Goal: Task Accomplishment & Management: Manage account settings

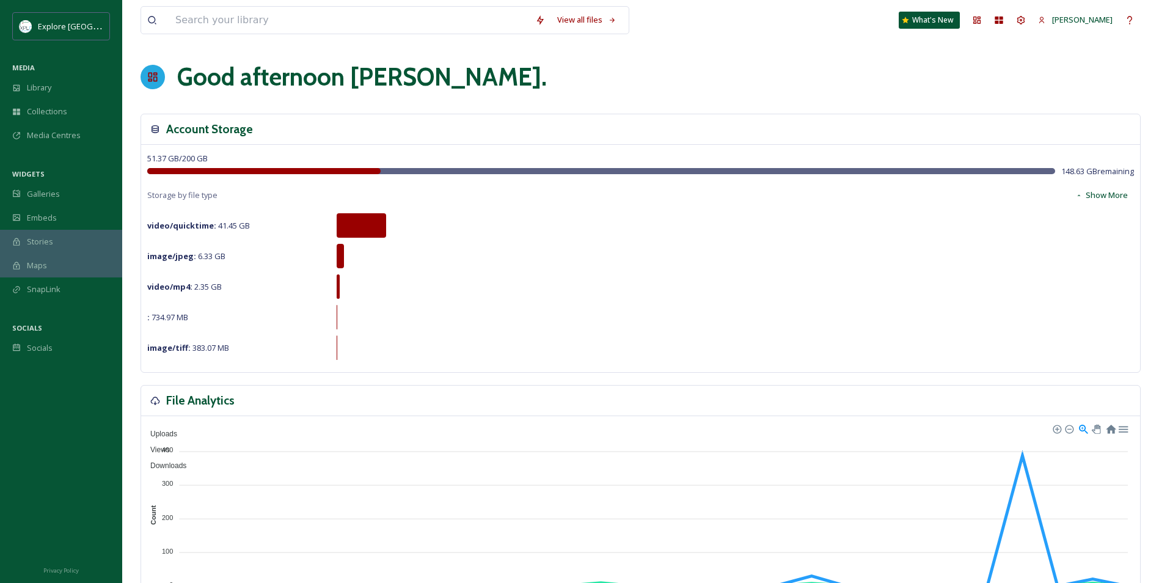
click at [843, 154] on div "51.37 GB / 200 GB 148.63 GB remaining Storage by file type Show More video/quic…" at bounding box center [640, 258] width 999 height 227
click at [774, 7] on div "View all files What's New [PERSON_NAME]" at bounding box center [641, 20] width 1001 height 40
click at [73, 95] on div "Library" at bounding box center [61, 88] width 122 height 24
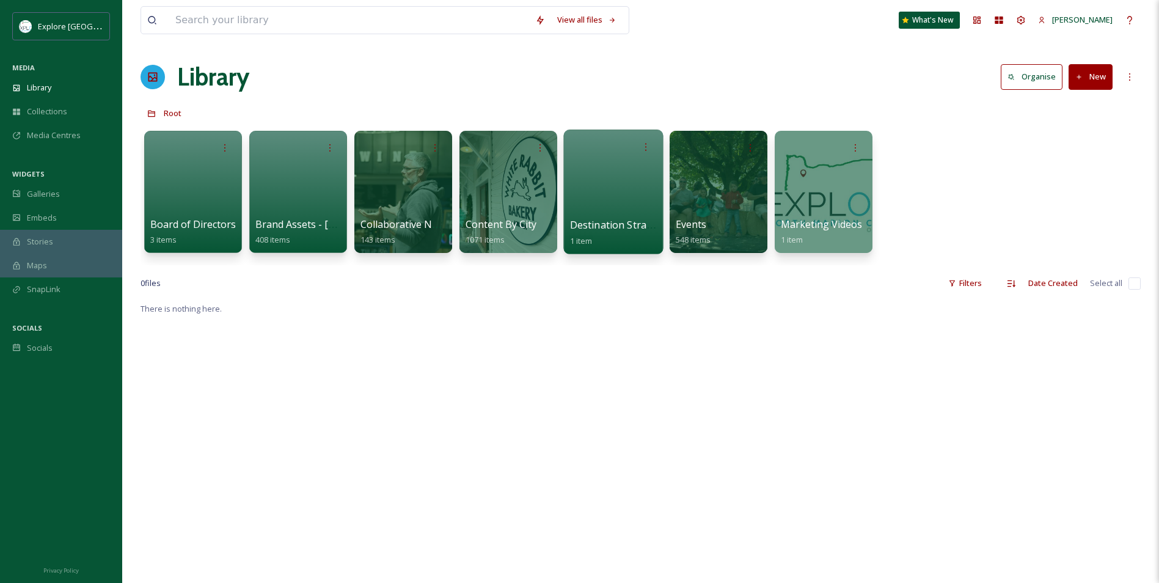
click at [607, 191] on div at bounding box center [614, 192] width 100 height 125
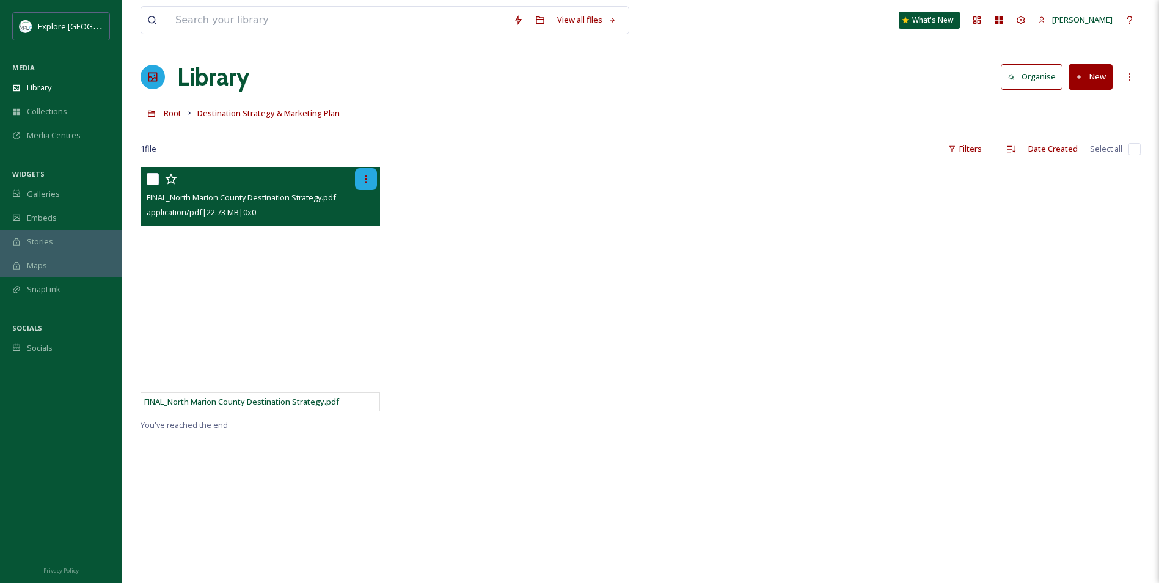
click at [366, 173] on div at bounding box center [366, 179] width 22 height 22
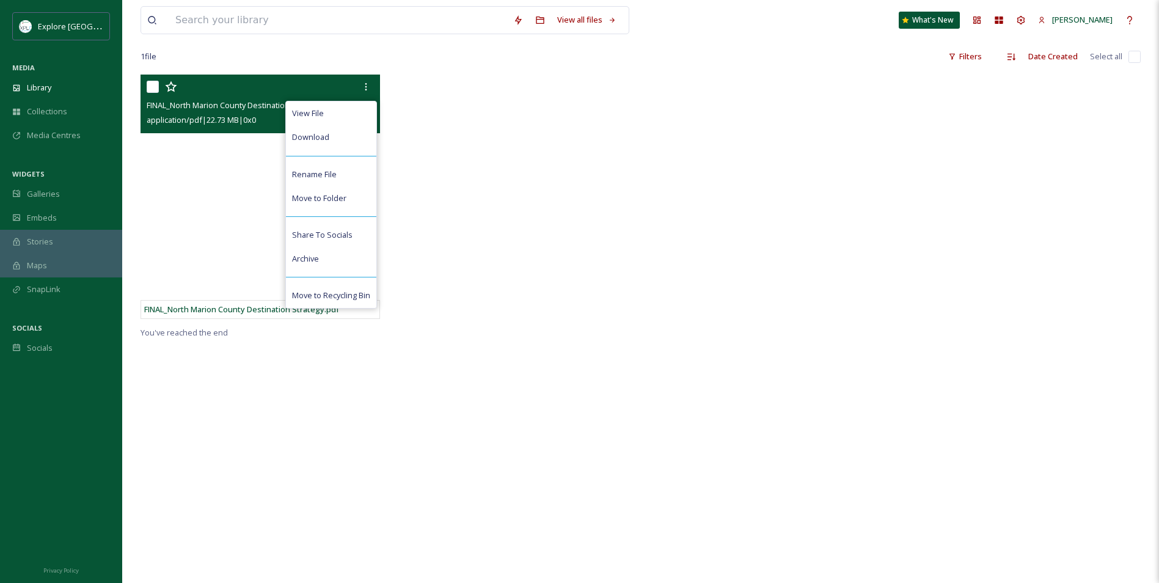
scroll to position [122, 0]
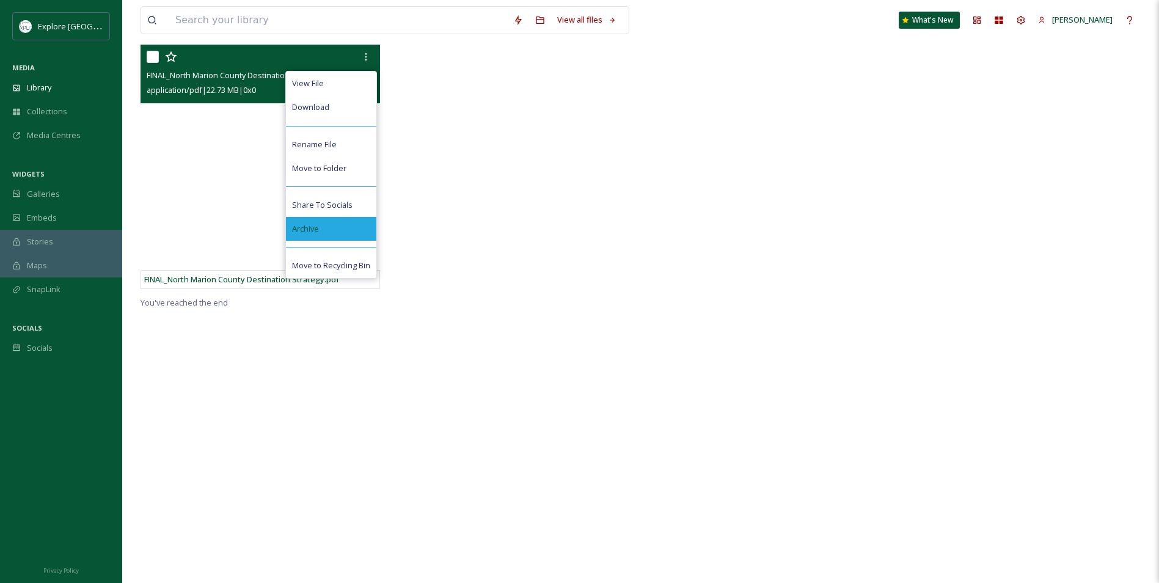
click at [329, 234] on div "Archive" at bounding box center [331, 229] width 90 height 24
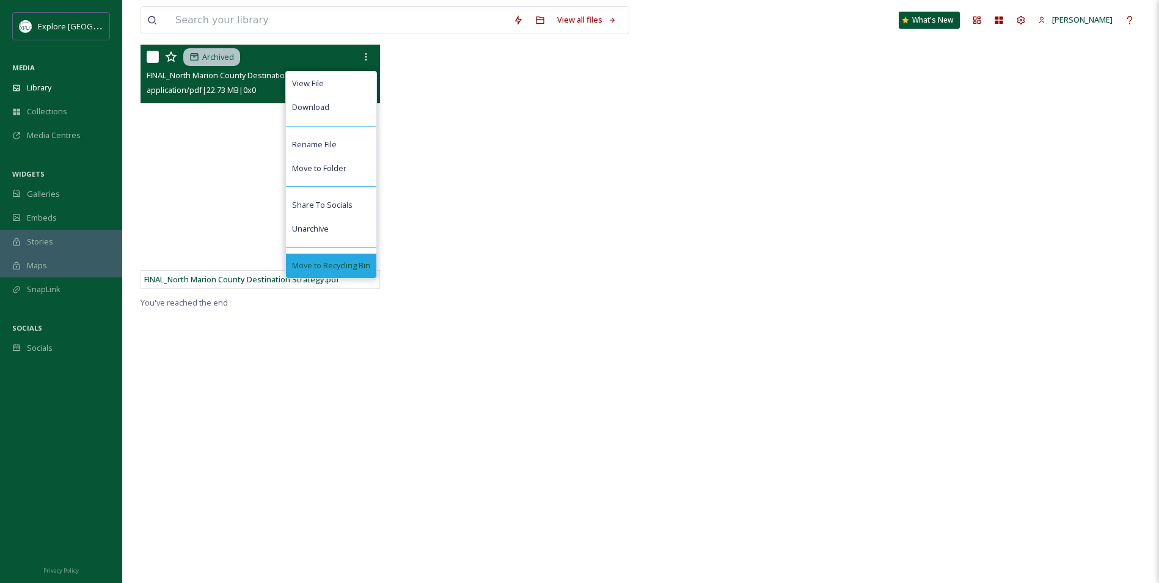
click at [336, 271] on span "Move to Recycling Bin" at bounding box center [331, 266] width 78 height 12
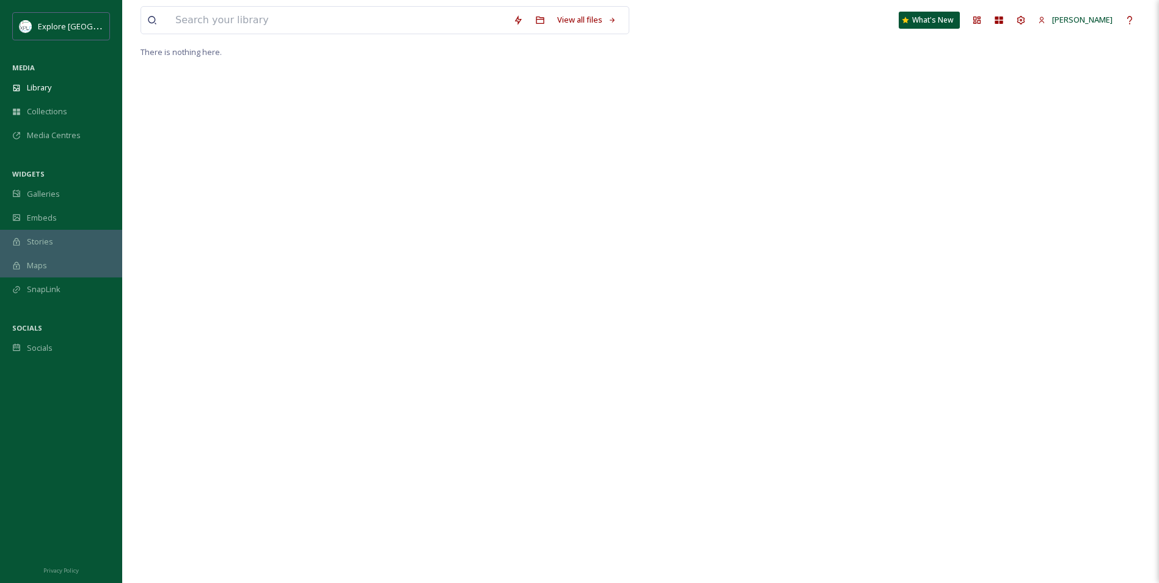
click at [560, 260] on div "There is nothing here." at bounding box center [641, 336] width 1001 height 583
